Goal: Book appointment/travel/reservation

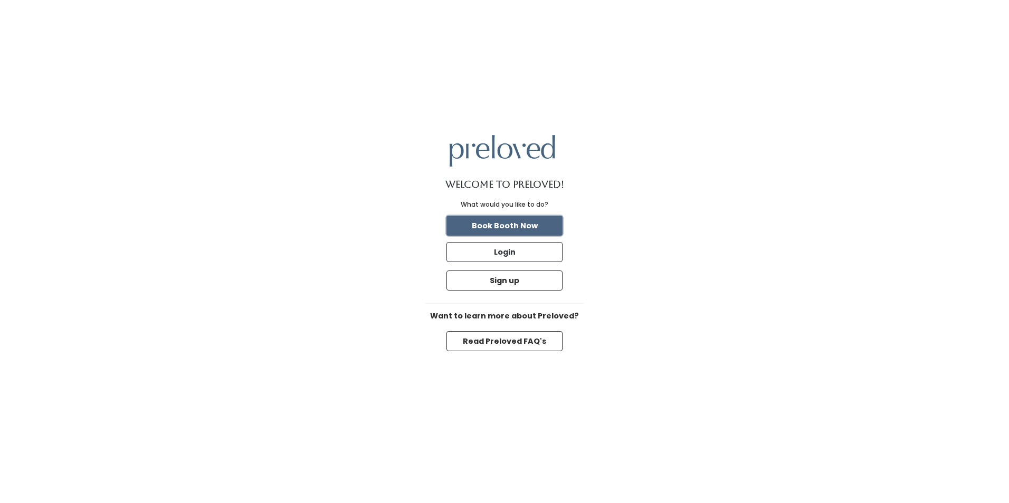
click at [495, 222] on button "Book Booth Now" at bounding box center [504, 226] width 116 height 20
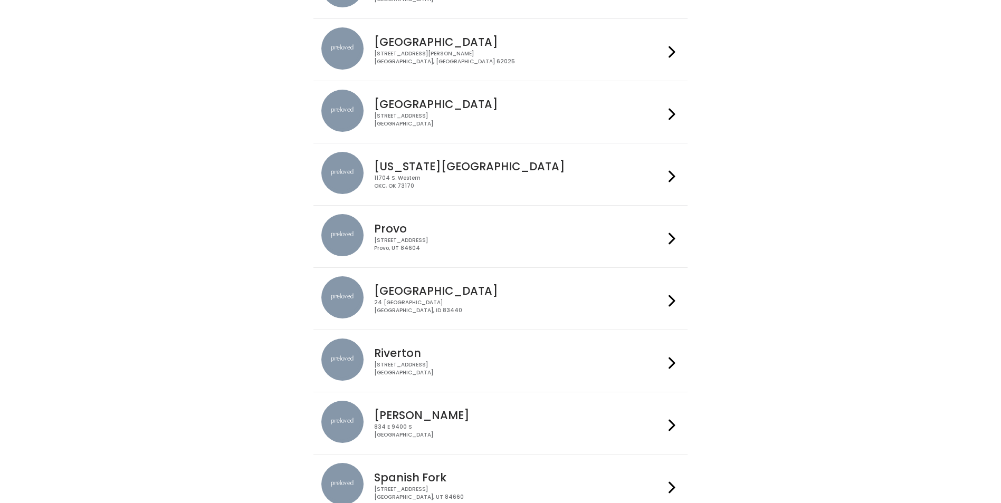
scroll to position [211, 0]
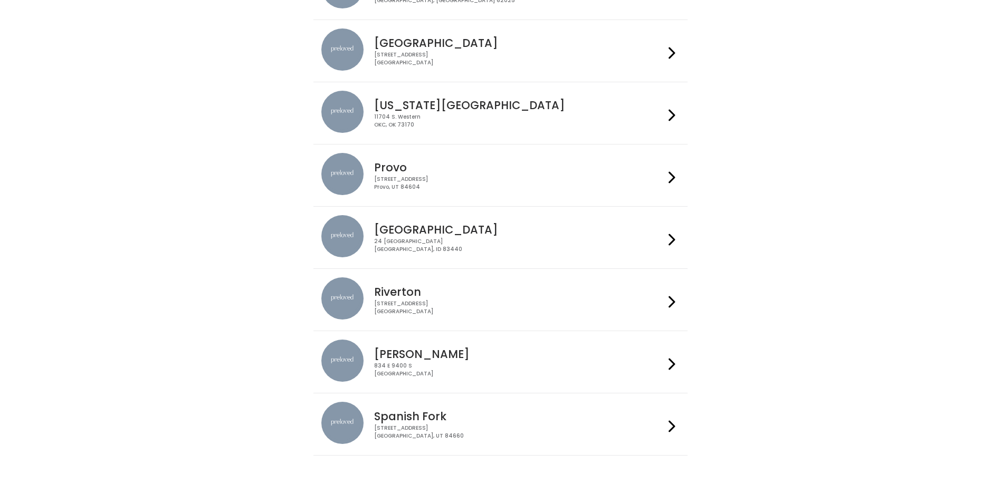
click at [415, 313] on div "[STREET_ADDRESS]" at bounding box center [519, 307] width 290 height 15
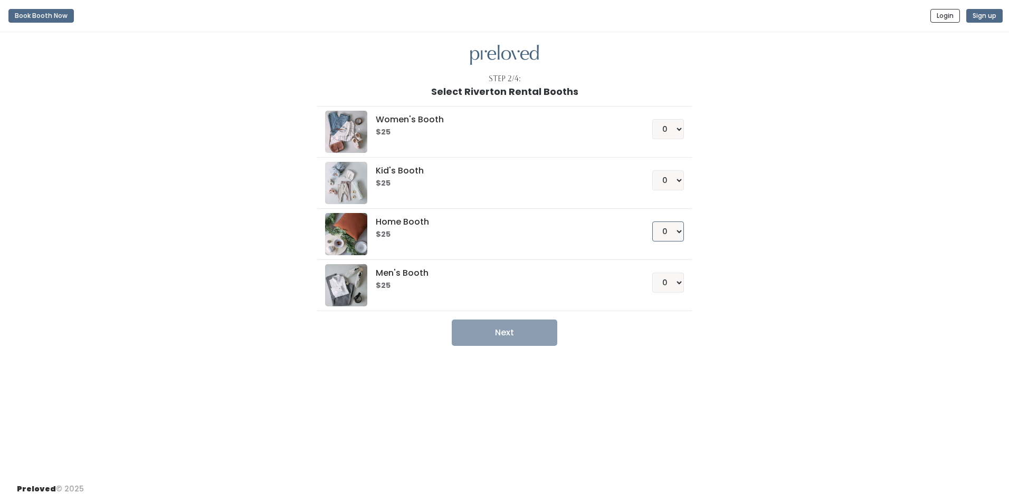
click at [659, 232] on select "0 1 2 3 4" at bounding box center [668, 232] width 32 height 20
select select "1"
click at [652, 222] on select "0 1 2 3 4" at bounding box center [668, 232] width 32 height 20
click at [497, 333] on button "Next" at bounding box center [505, 333] width 106 height 26
